Goal: Obtain resource: Obtain resource

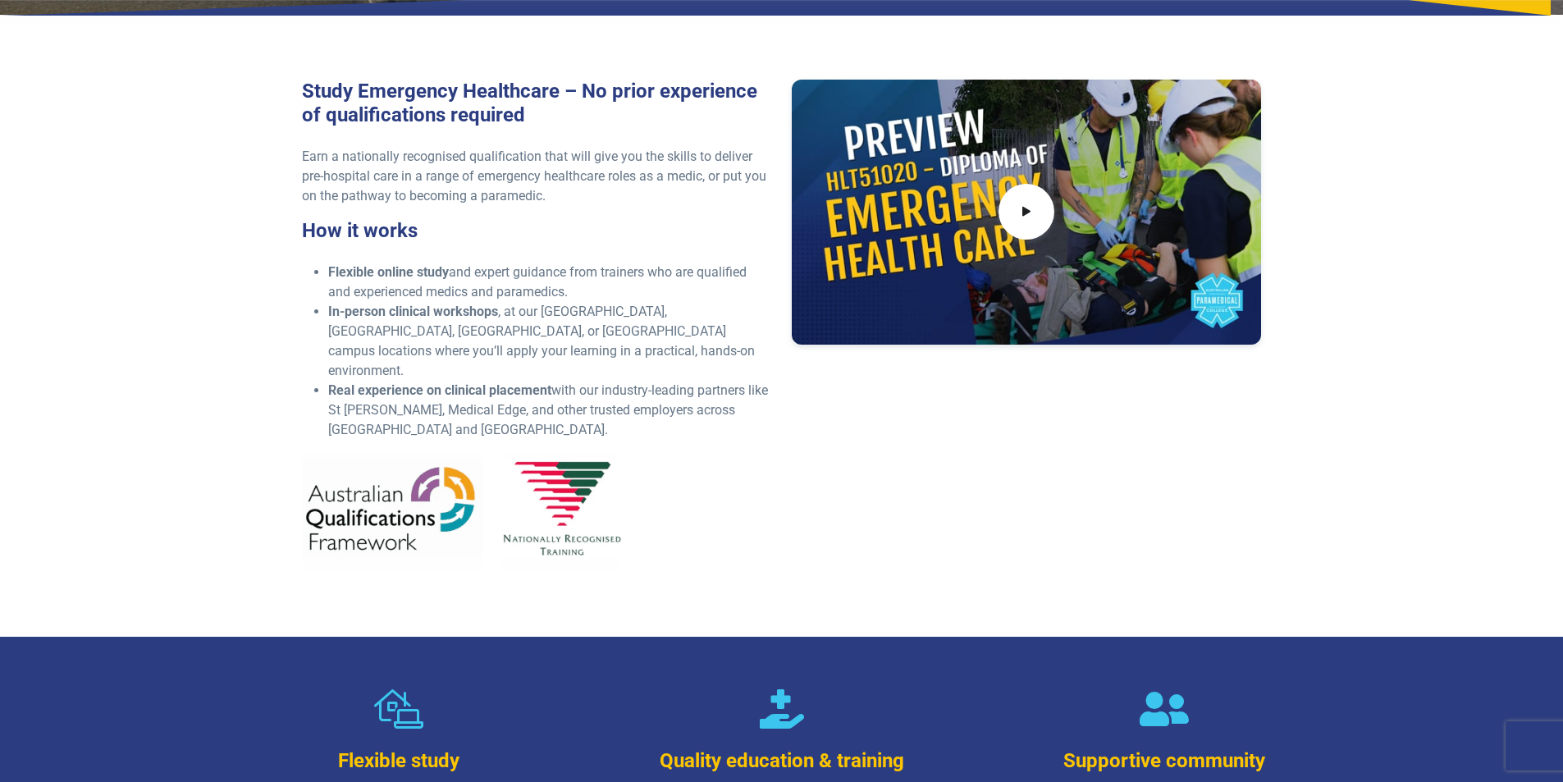
scroll to position [410, 0]
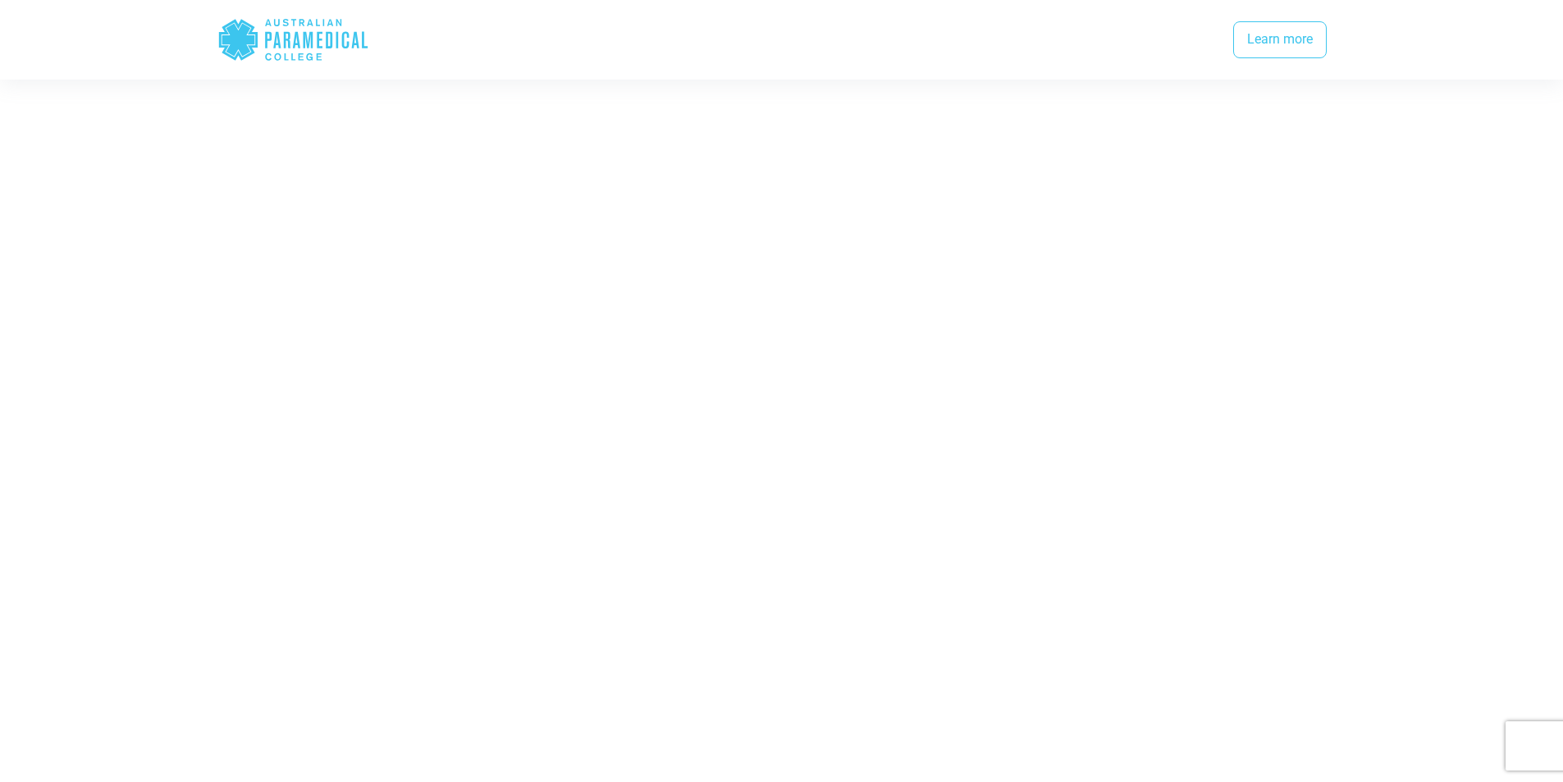
scroll to position [3118, 0]
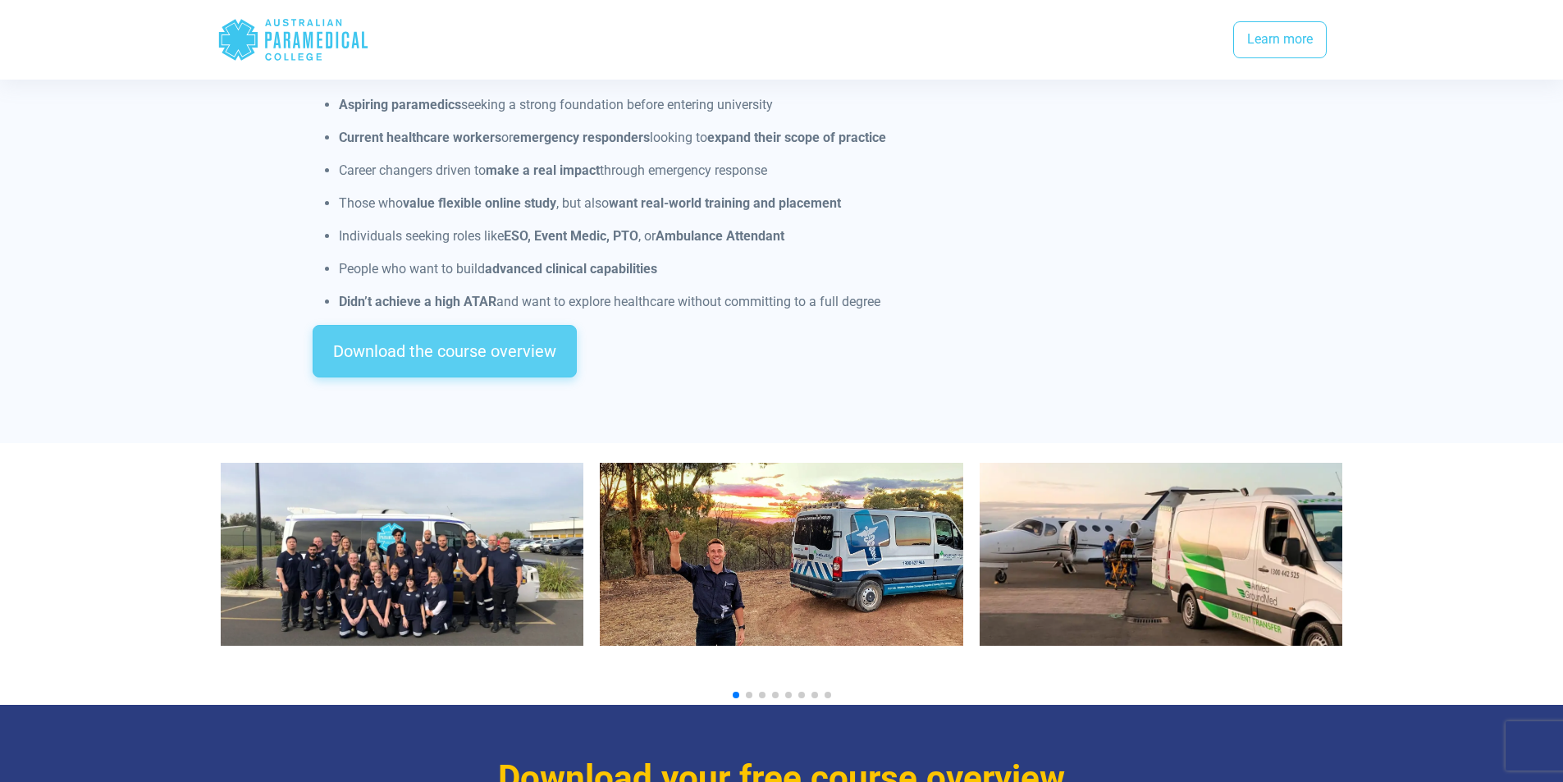
click at [520, 329] on link "Download the course overview" at bounding box center [445, 351] width 264 height 53
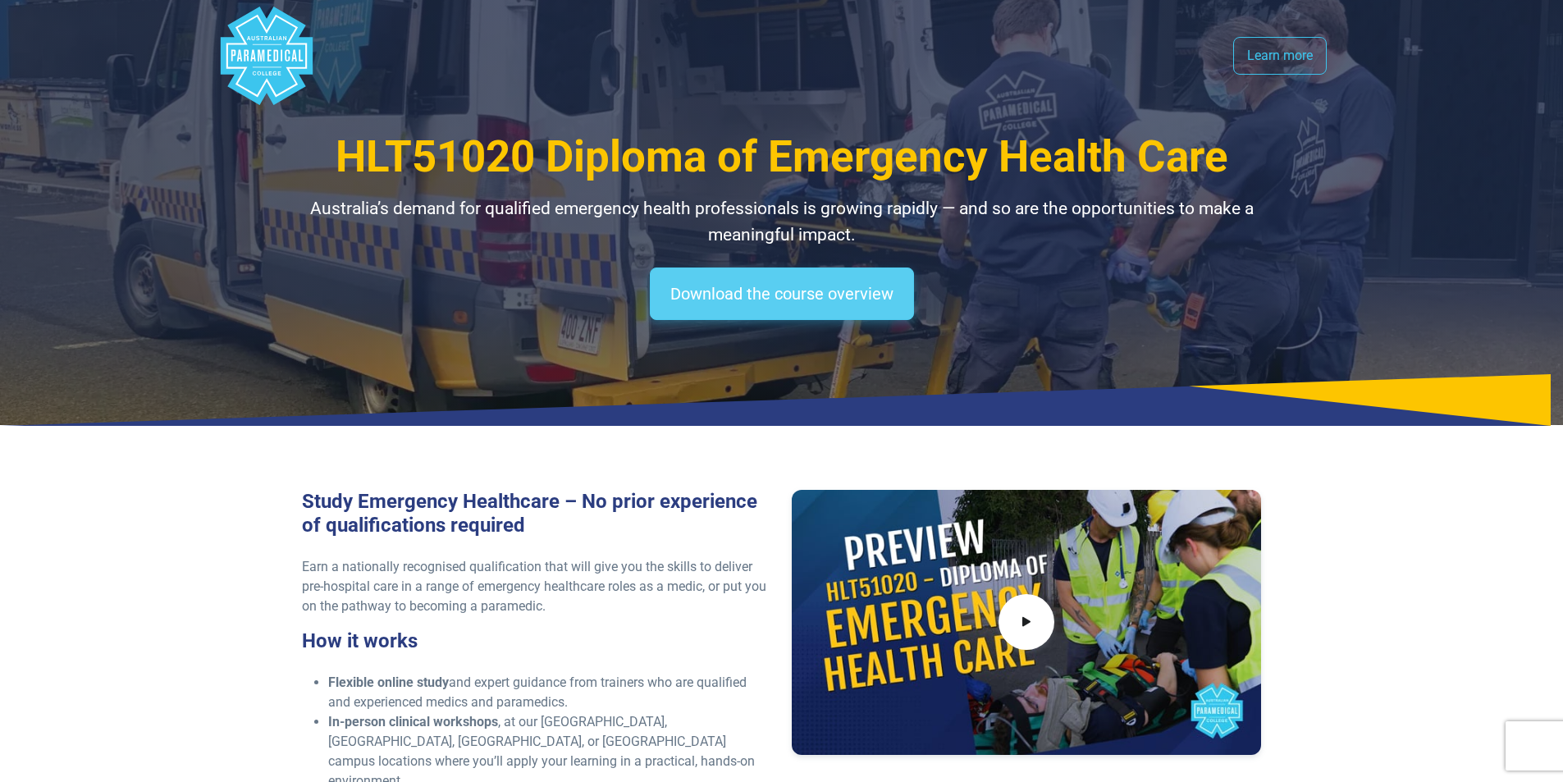
click at [739, 272] on link "Download the course overview" at bounding box center [782, 293] width 264 height 53
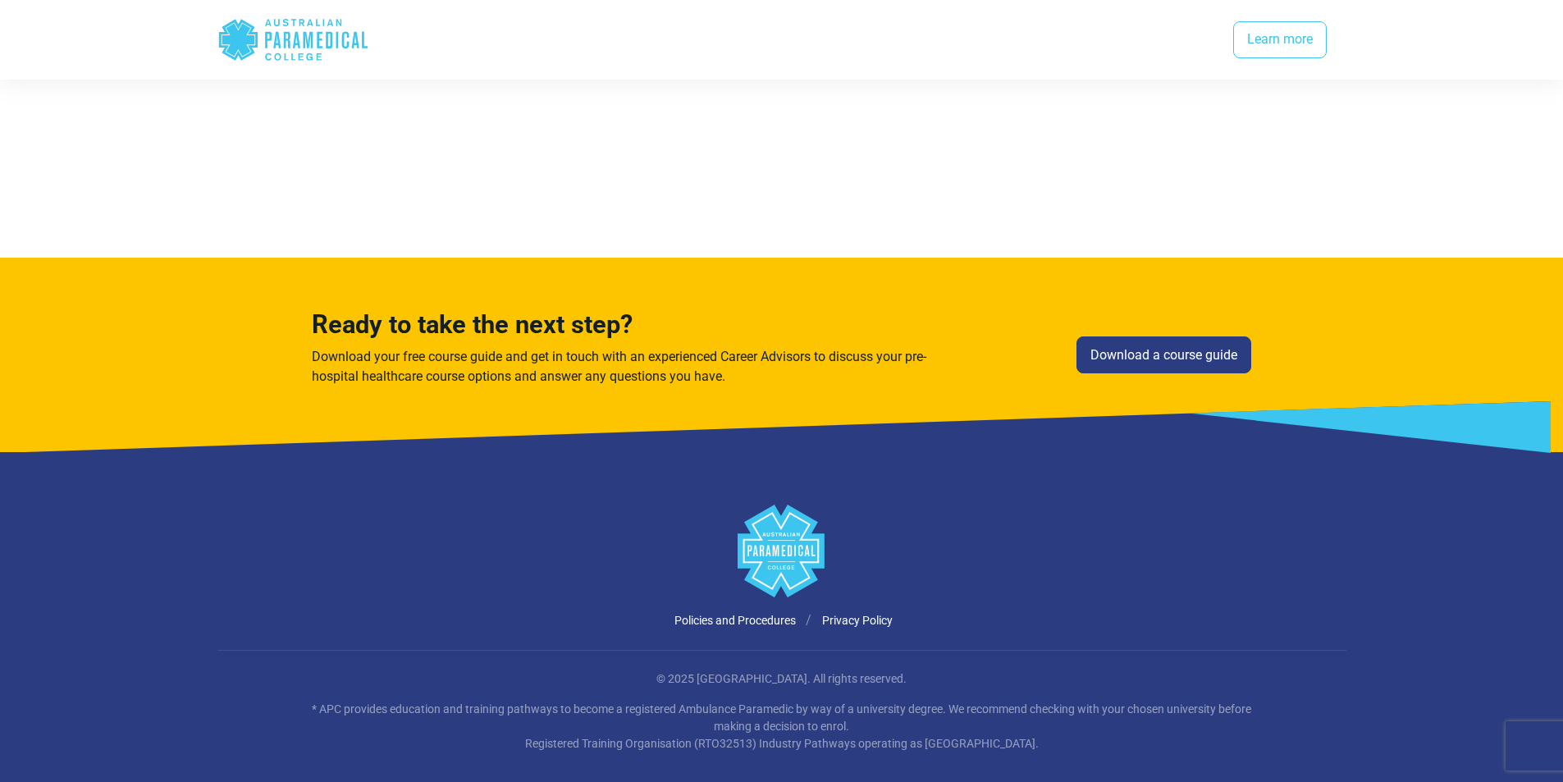
scroll to position [4076, 0]
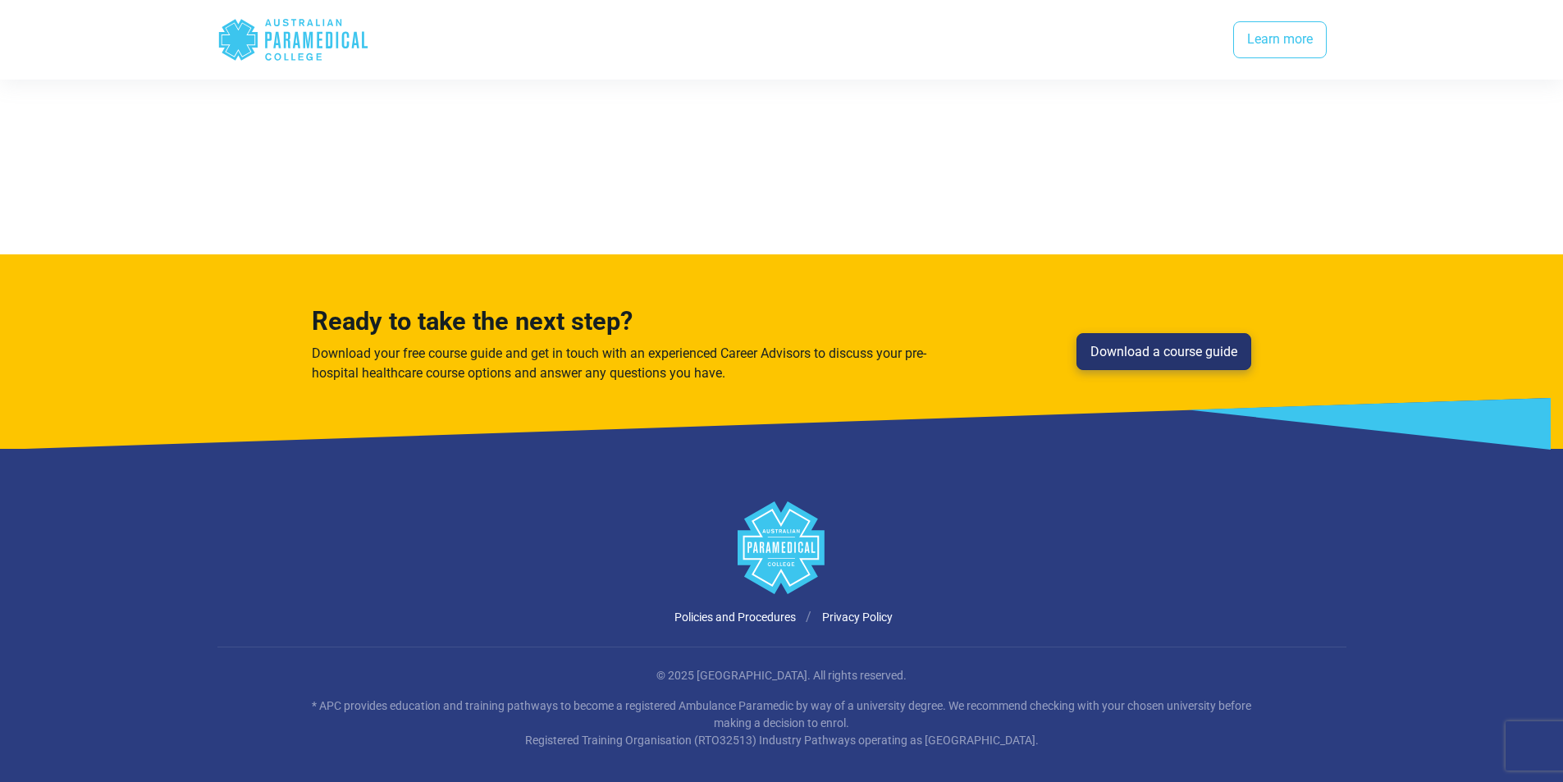
click at [1111, 340] on link "Download a course guide" at bounding box center [1163, 352] width 175 height 38
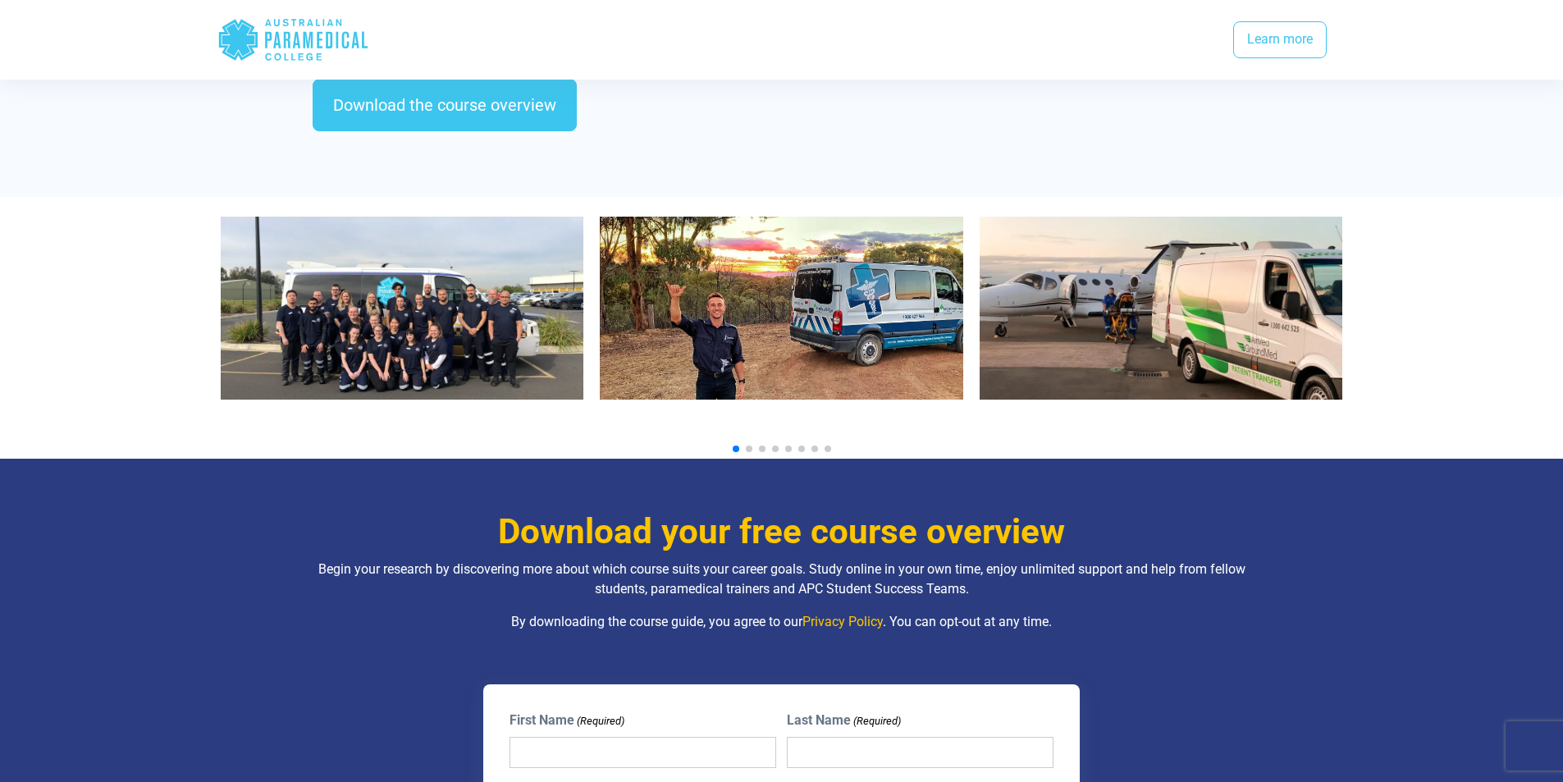
scroll to position [958, 0]
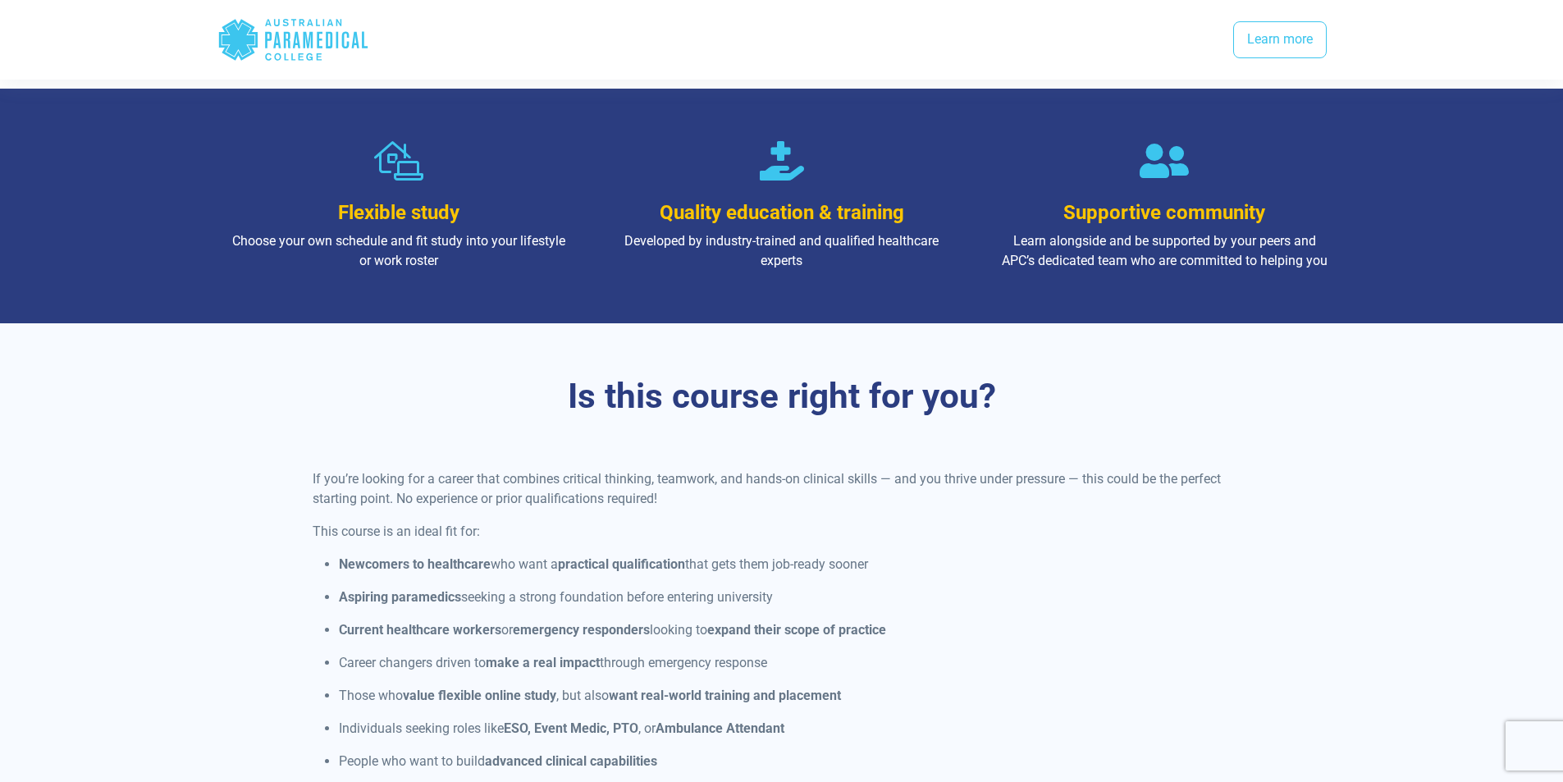
click at [324, 37] on icon ".logo-horizontal-c1{fill:#3CC5EE;} .logo-horizontal-c3{fill:#3CC5EE;} .logo-hor…" at bounding box center [293, 39] width 152 height 53
drag, startPoint x: 332, startPoint y: 53, endPoint x: 266, endPoint y: 14, distance: 77.2
click at [267, 15] on icon ".logo-horizontal-c1{fill:#3CC5EE;} .logo-horizontal-c3{fill:#3CC5EE;} .logo-hor…" at bounding box center [293, 39] width 152 height 53
